Goal: Information Seeking & Learning: Learn about a topic

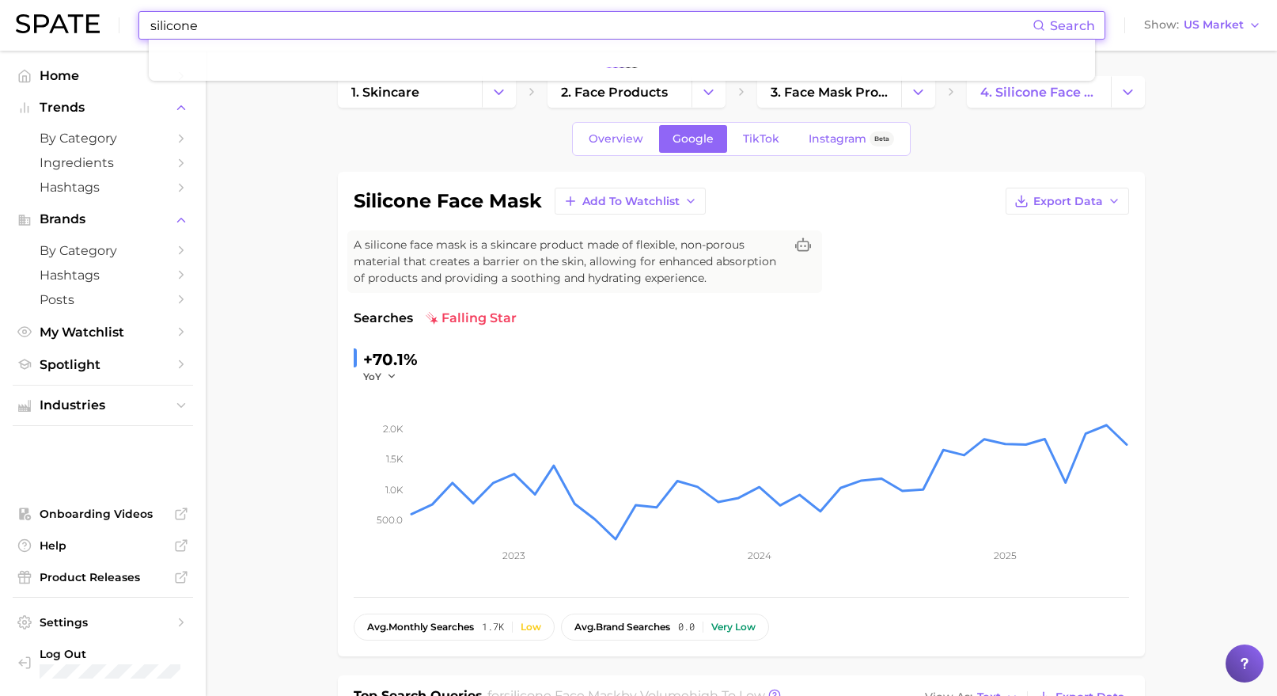
scroll to position [541, 0]
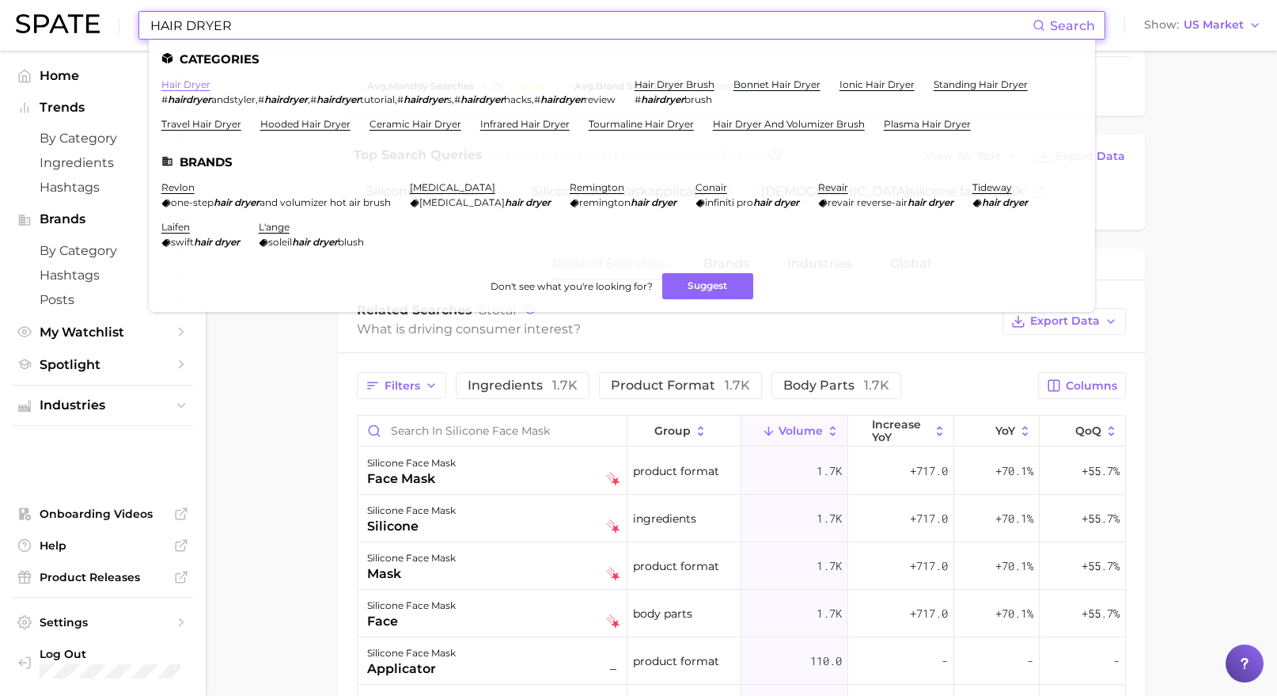
type input "HAIR DRYER"
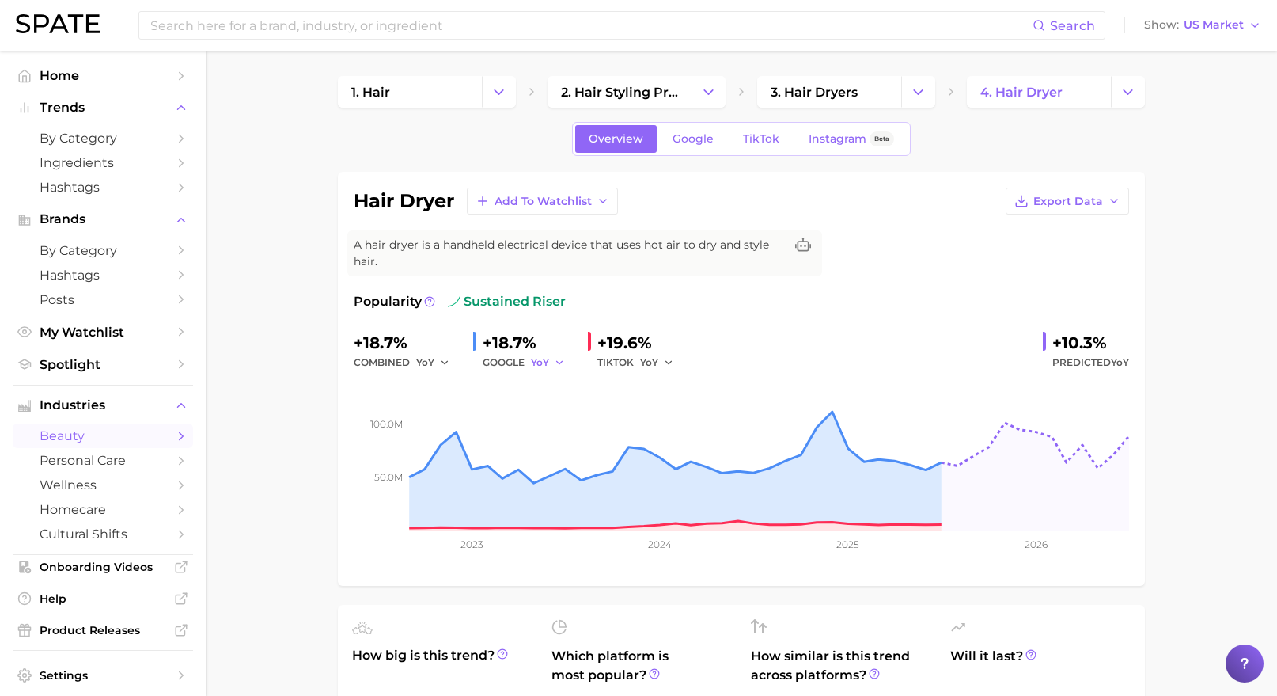
click at [547, 360] on span "YoY" at bounding box center [540, 361] width 18 height 13
click at [568, 438] on button "MoM" at bounding box center [618, 445] width 174 height 28
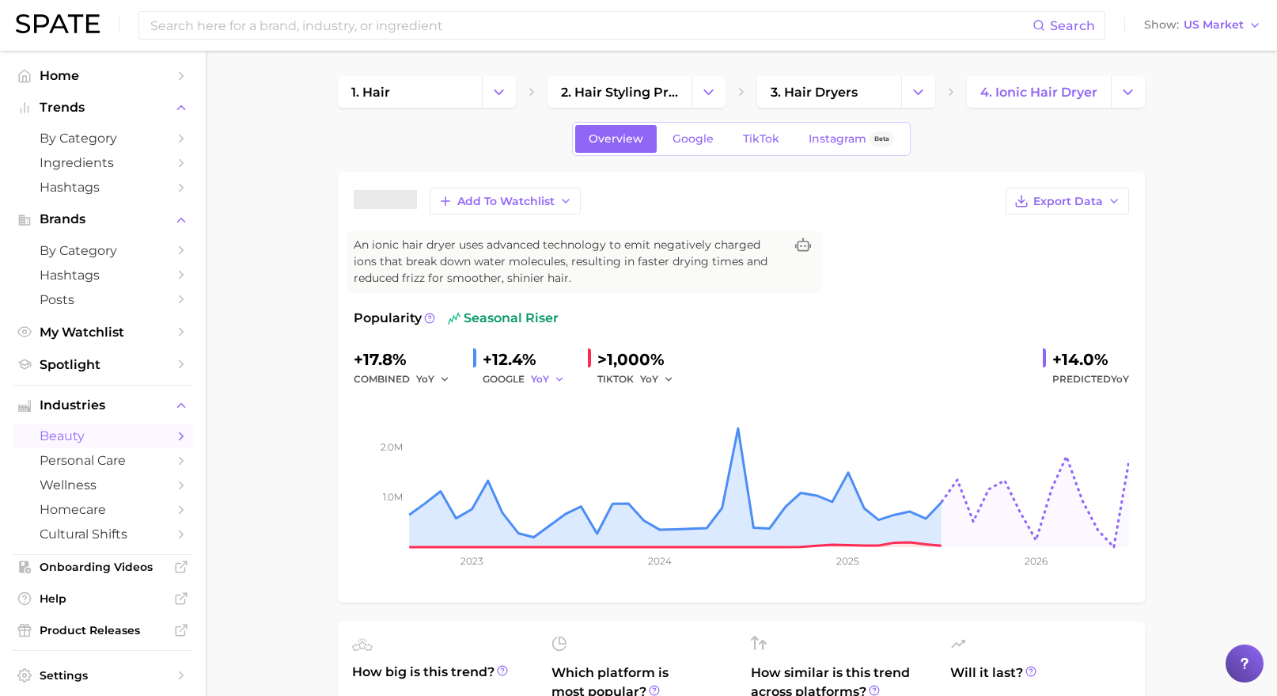
click at [541, 381] on span "YoY" at bounding box center [540, 378] width 18 height 13
click at [555, 472] on button "MoM" at bounding box center [618, 461] width 174 height 28
